Goal: Understand process/instructions

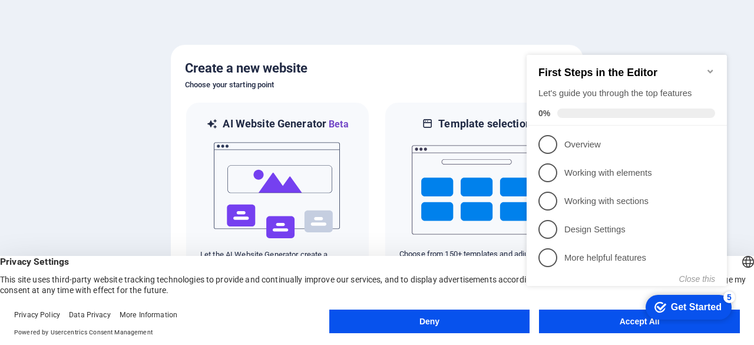
click at [578, 323] on div "checkmark Get Started 5 First Steps in the Editor Let's guide you through the t…" at bounding box center [629, 181] width 214 height 286
click at [563, 323] on div "checkmark Get Started 5 First Steps in the Editor Let's guide you through the t…" at bounding box center [629, 181] width 214 height 286
click at [683, 22] on div at bounding box center [377, 172] width 754 height 345
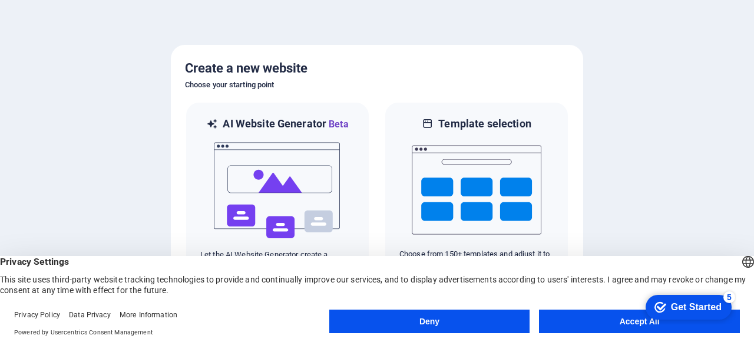
click at [607, 316] on button "Accept All" at bounding box center [639, 321] width 201 height 24
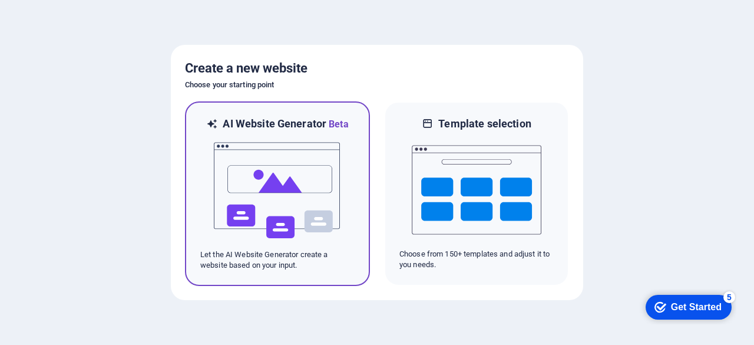
click at [282, 154] on img at bounding box center [278, 190] width 130 height 118
